Goal: Find contact information: Find contact information

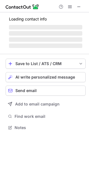
scroll to position [127, 89]
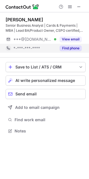
click at [78, 45] on div "Find phone" at bounding box center [69, 48] width 26 height 9
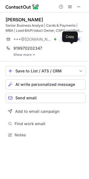
scroll to position [131, 89]
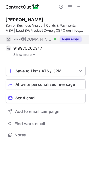
click at [73, 41] on button "View email" at bounding box center [71, 39] width 22 height 6
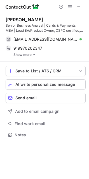
click at [26, 57] on div "Nilesh Nimbalkar Senior Business Analyst | Cards & Payments | MBA | Lead BA/Pro…" at bounding box center [46, 36] width 80 height 49
click at [26, 56] on link "Show more" at bounding box center [49, 55] width 72 height 4
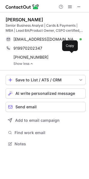
scroll to position [140, 89]
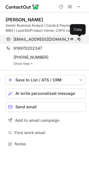
click at [77, 39] on span at bounding box center [79, 39] width 4 height 4
click at [79, 39] on span at bounding box center [79, 39] width 4 height 4
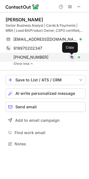
click at [72, 56] on span at bounding box center [72, 57] width 4 height 4
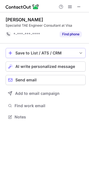
scroll to position [113, 89]
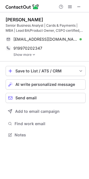
scroll to position [131, 89]
click at [20, 56] on link "Show more" at bounding box center [49, 55] width 72 height 4
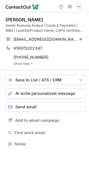
click at [77, 5] on span at bounding box center [79, 6] width 4 height 4
